Goal: Task Accomplishment & Management: Manage account settings

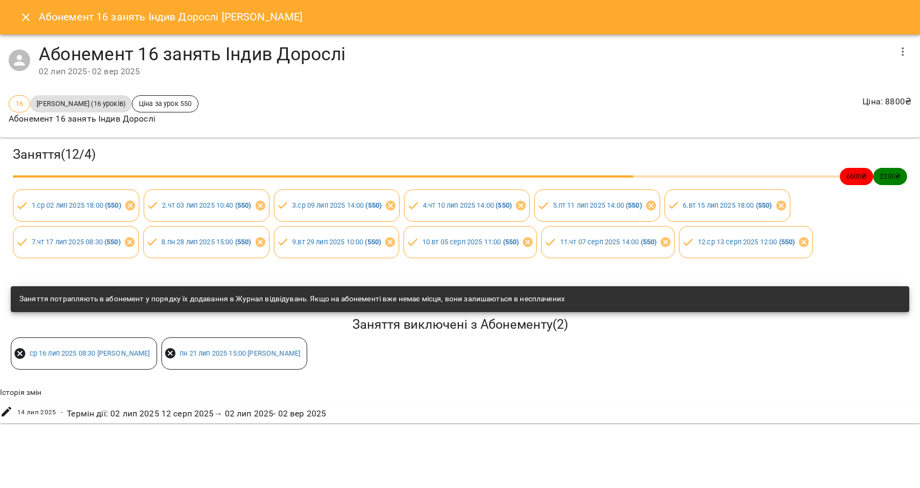
click at [25, 13] on icon "Close" at bounding box center [25, 17] width 13 height 13
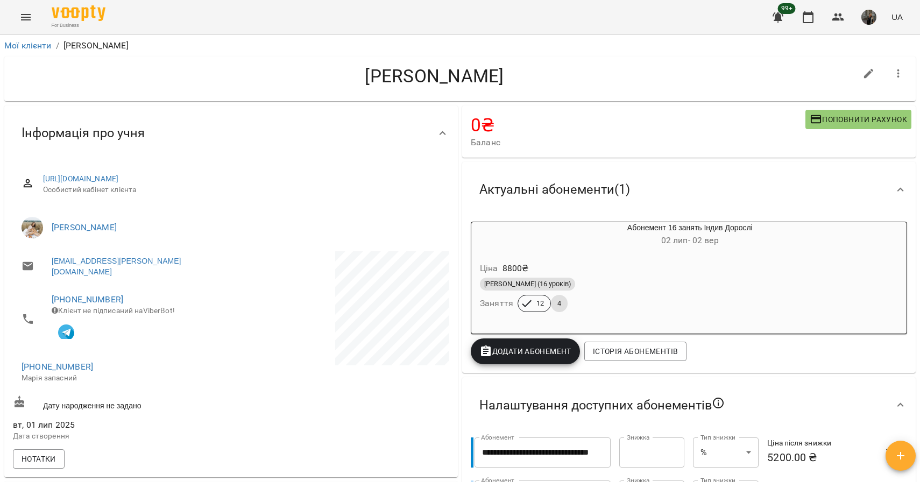
click at [23, 15] on icon "Menu" at bounding box center [25, 17] width 13 height 13
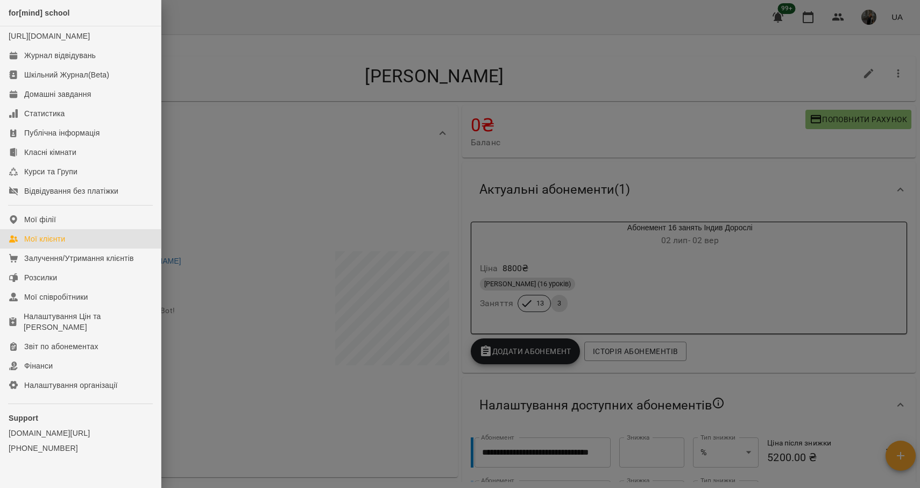
click at [47, 244] on div "Мої клієнти" at bounding box center [44, 239] width 41 height 11
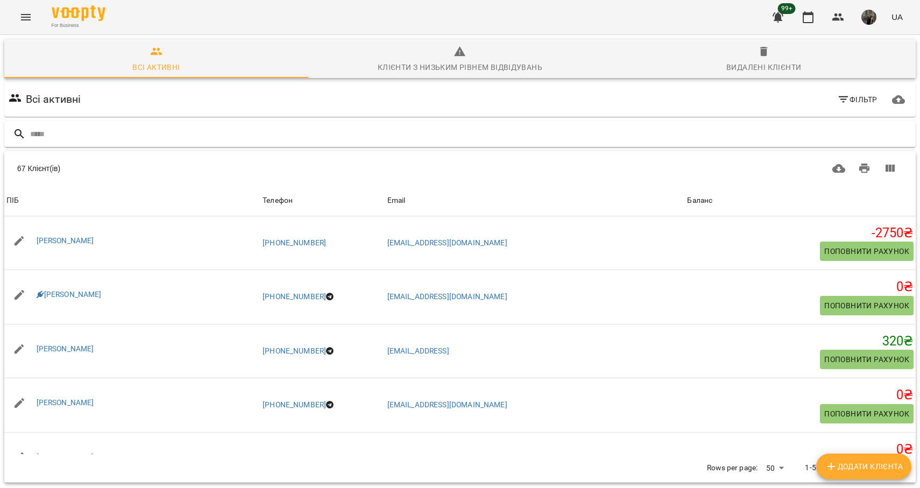
click at [168, 136] on input "text" at bounding box center [471, 134] width 882 height 18
type input "*"
type input "******"
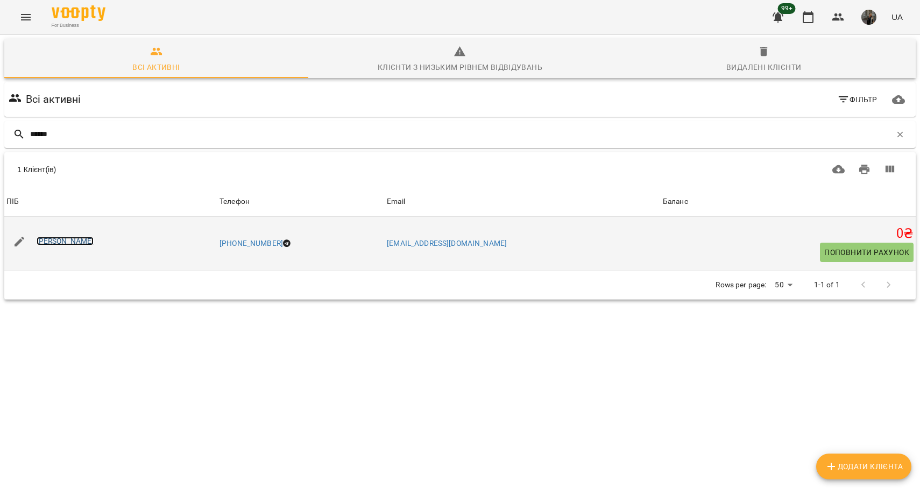
click at [70, 241] on link "[PERSON_NAME]" at bounding box center [66, 241] width 58 height 9
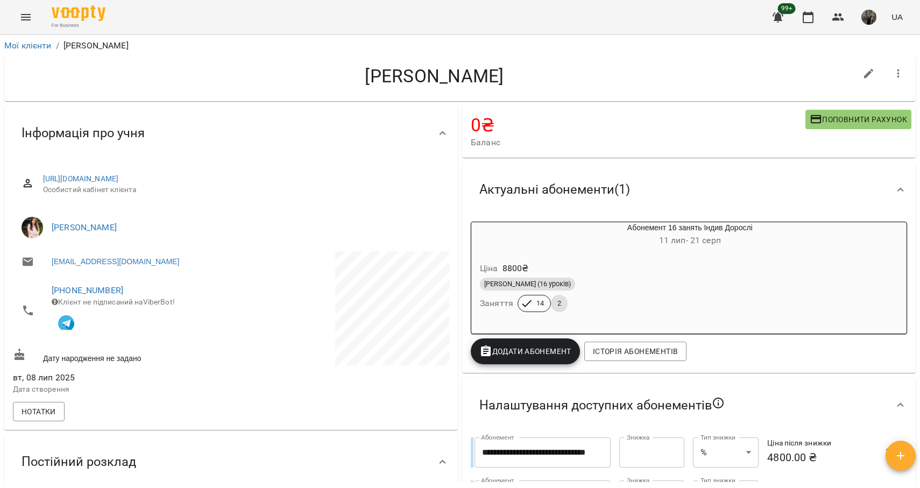
click at [585, 252] on div "Ціна 8800 ₴ Індив Дорослі (16 уроків) Заняття 14 2" at bounding box center [664, 289] width 390 height 78
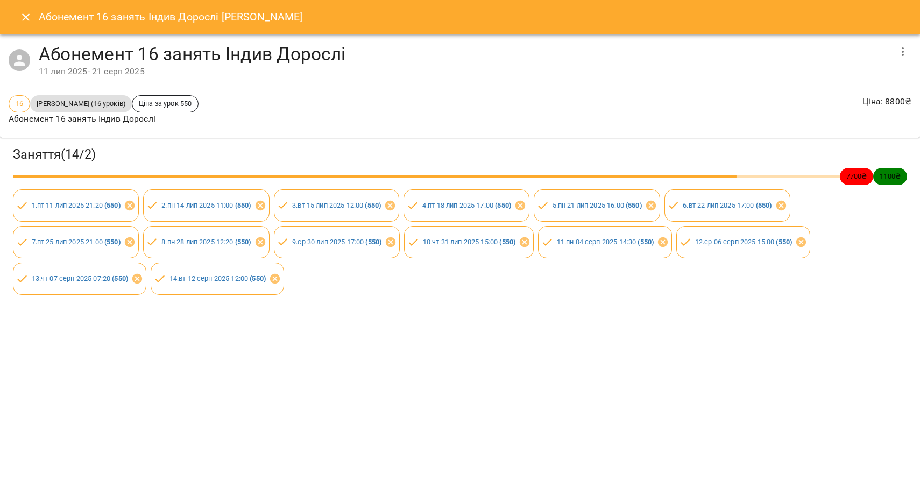
click at [29, 19] on icon "Close" at bounding box center [26, 17] width 8 height 8
